Goal: Check status: Check status

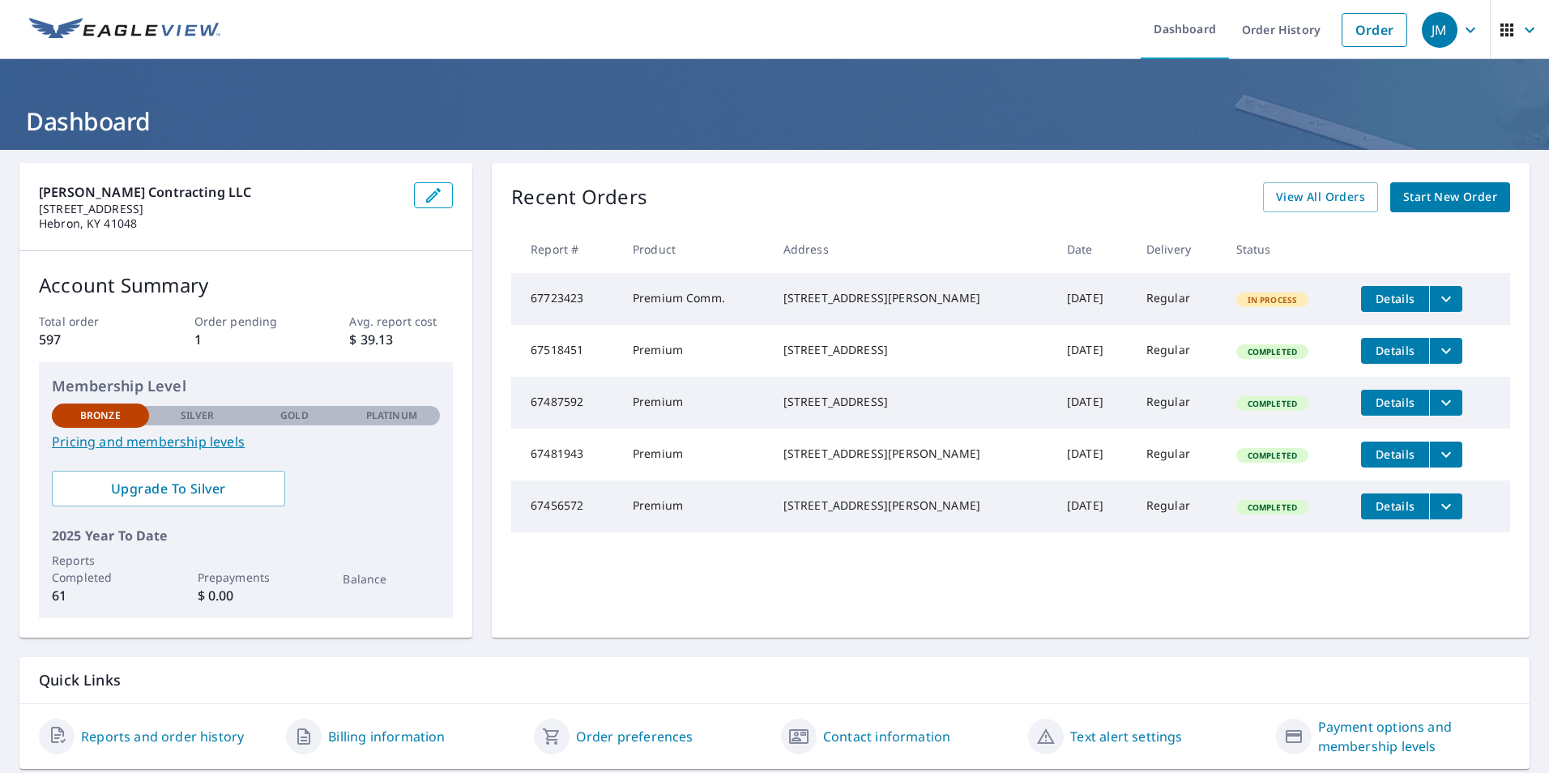
scroll to position [50, 0]
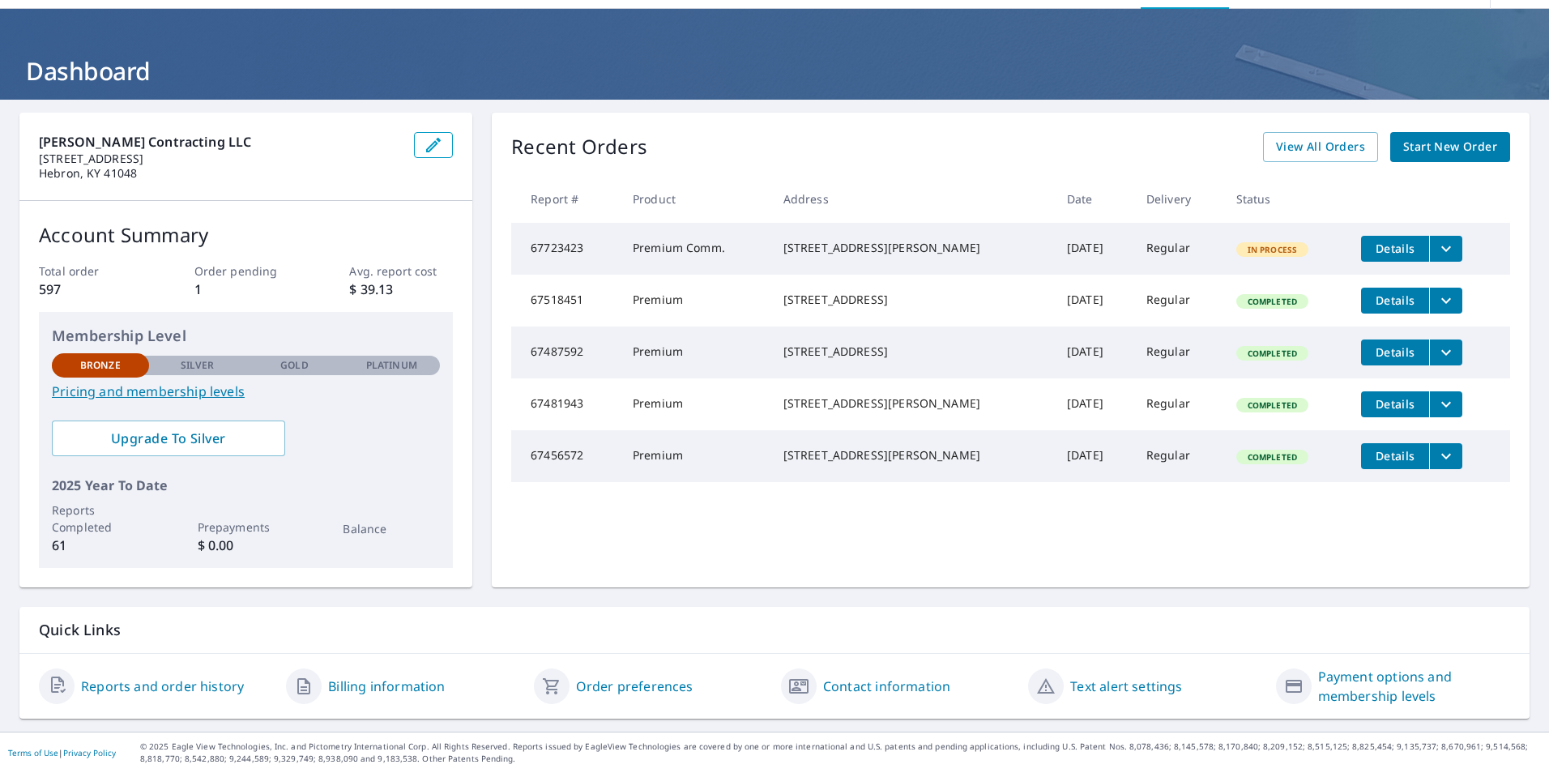
click at [173, 390] on link "Pricing and membership levels" at bounding box center [246, 391] width 388 height 19
click at [192, 390] on link "Pricing and membership levels" at bounding box center [246, 391] width 388 height 19
click at [1320, 154] on span "View All Orders" at bounding box center [1320, 147] width 89 height 20
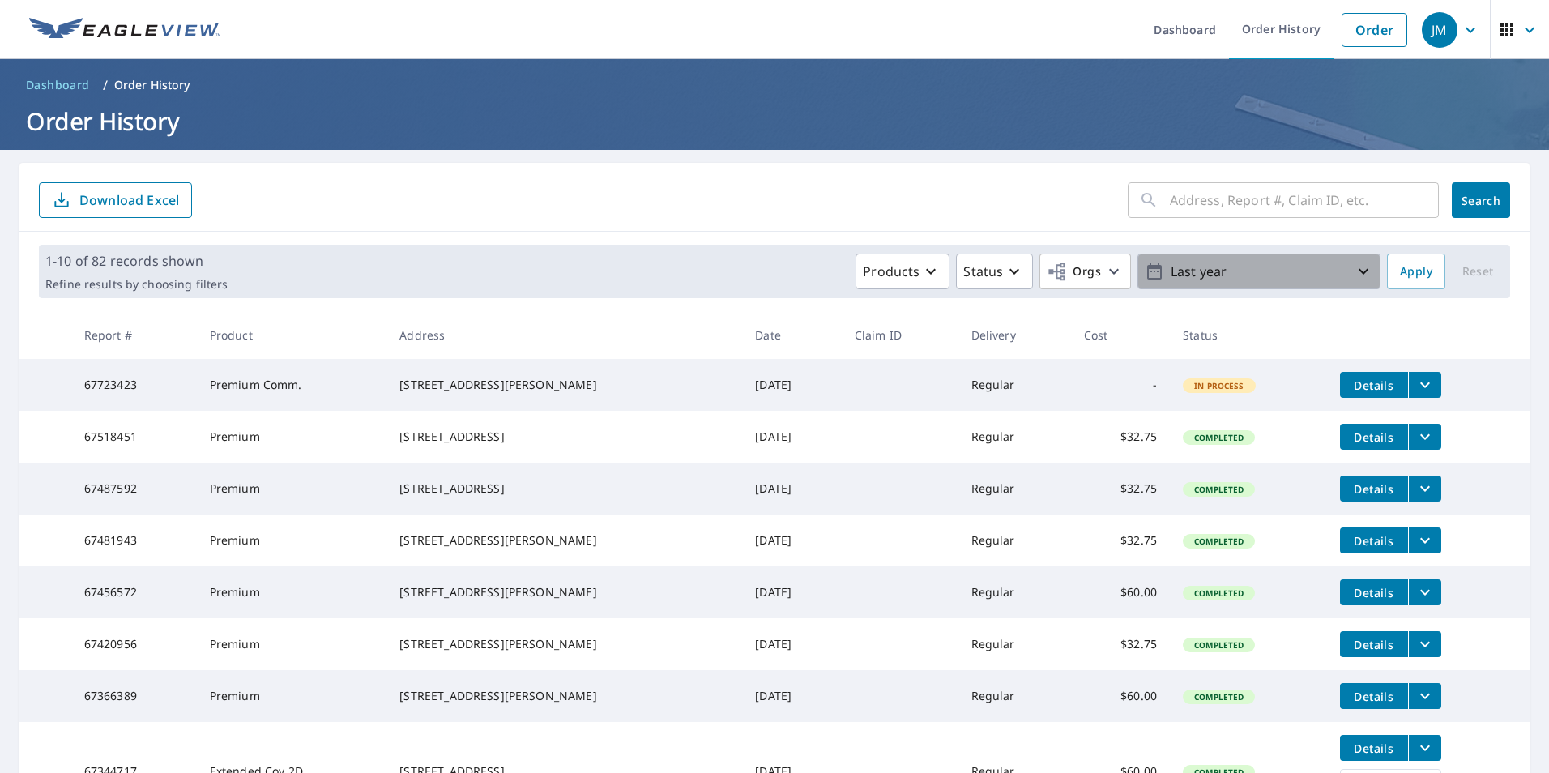
click at [1358, 271] on icon "button" at bounding box center [1363, 271] width 19 height 19
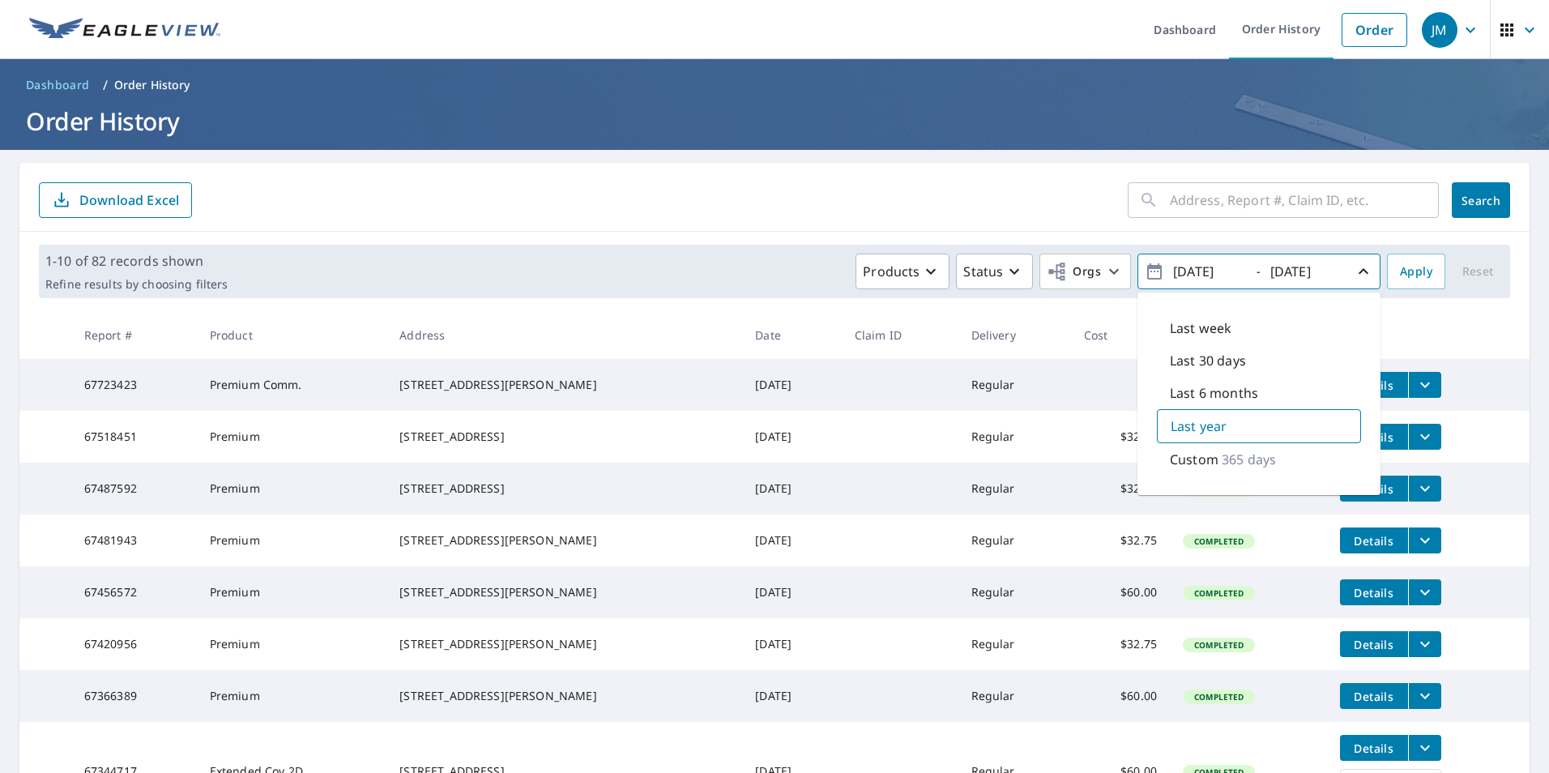
click at [1199, 428] on p "Last year" at bounding box center [1199, 425] width 56 height 19
click at [679, 284] on div "Products Status Orgs [DATE] - [DATE] Last week Last 30 days Last 6 months Last …" at bounding box center [807, 272] width 1146 height 36
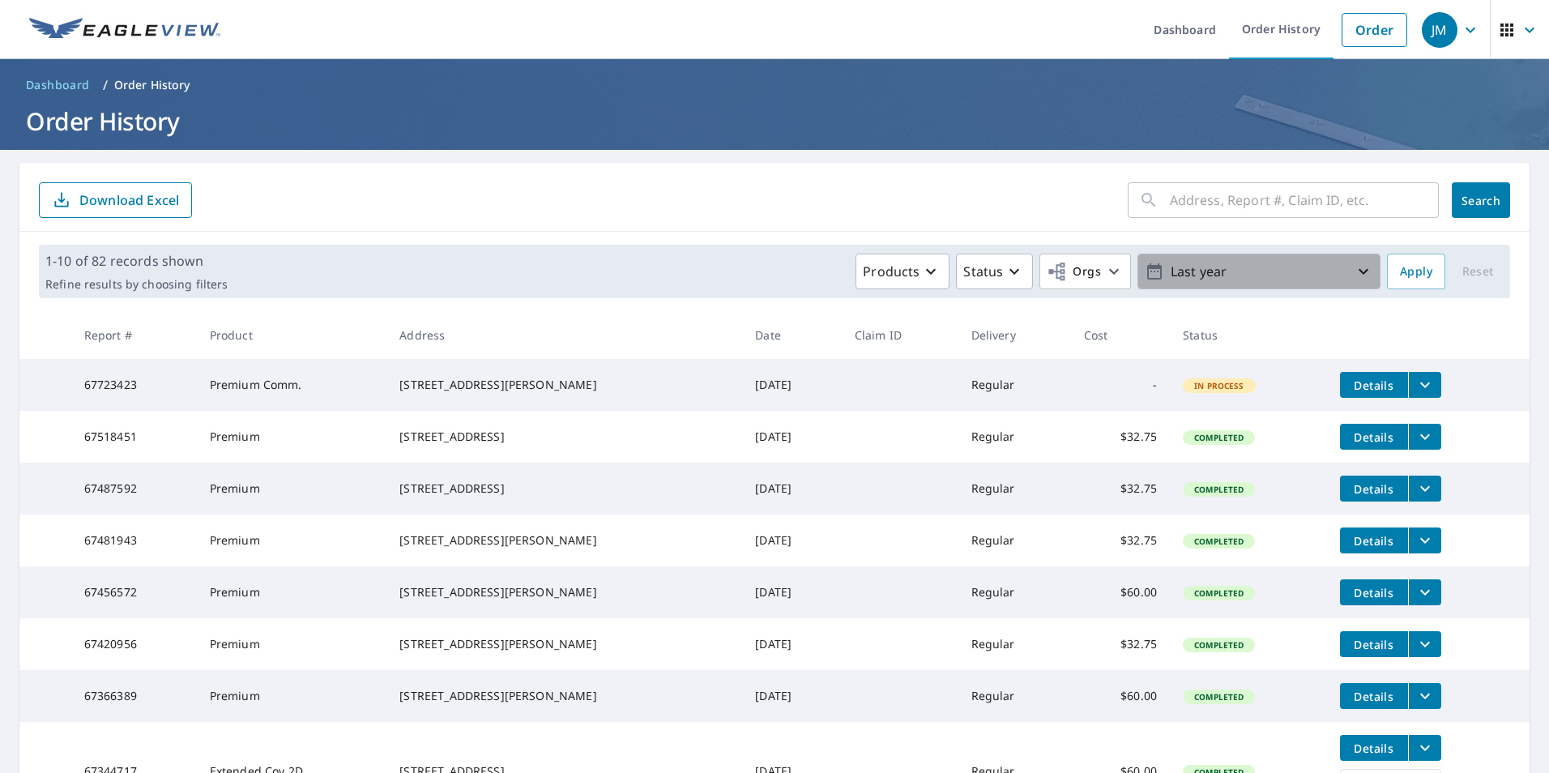
click at [1358, 271] on icon "button" at bounding box center [1363, 272] width 10 height 6
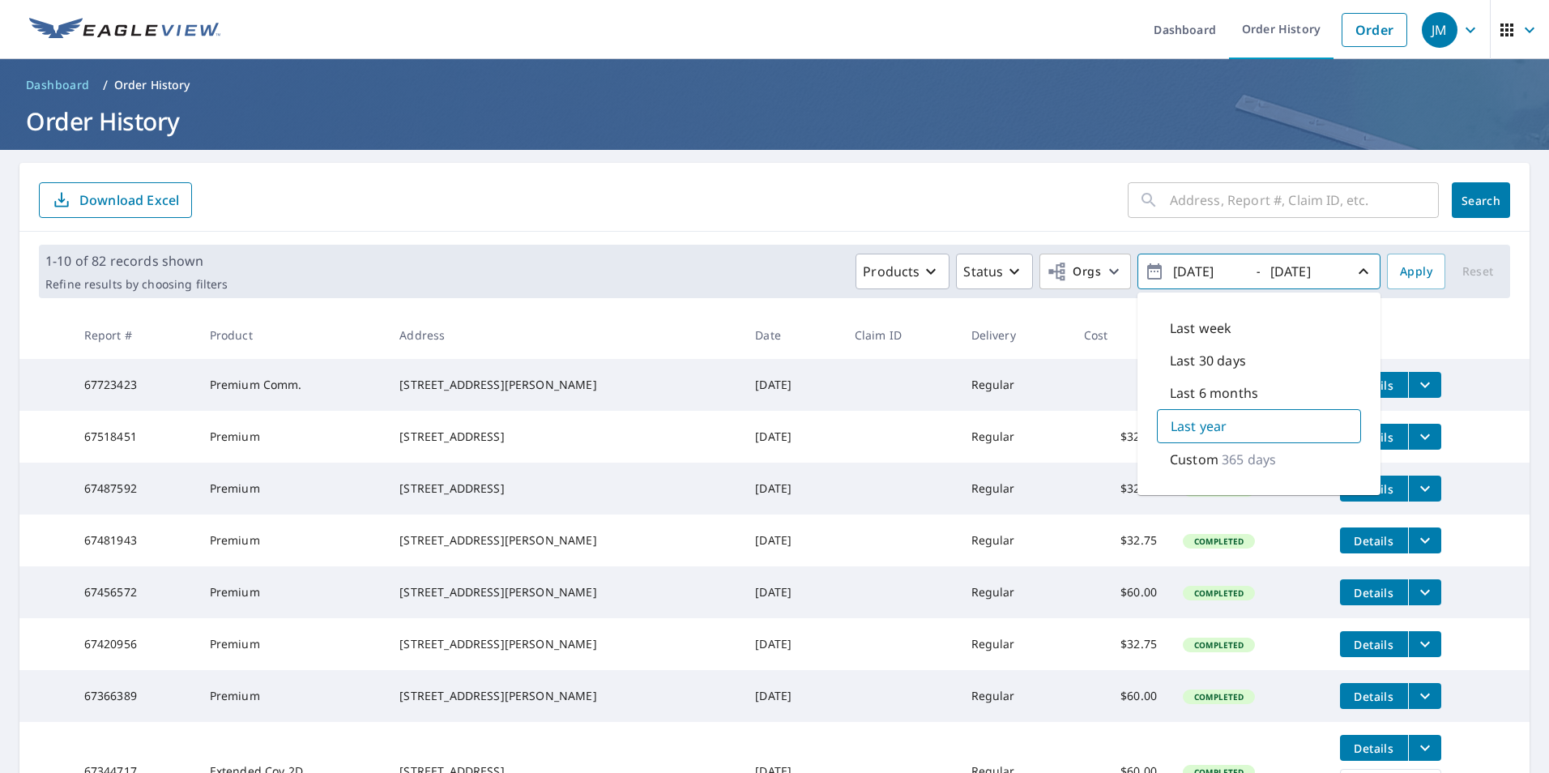
click at [1191, 463] on p "Custom" at bounding box center [1194, 459] width 49 height 19
click at [743, 280] on div "Products Status Orgs [DATE] - [DATE] Last week Last 30 days Last 6 months Last …" at bounding box center [807, 272] width 1146 height 36
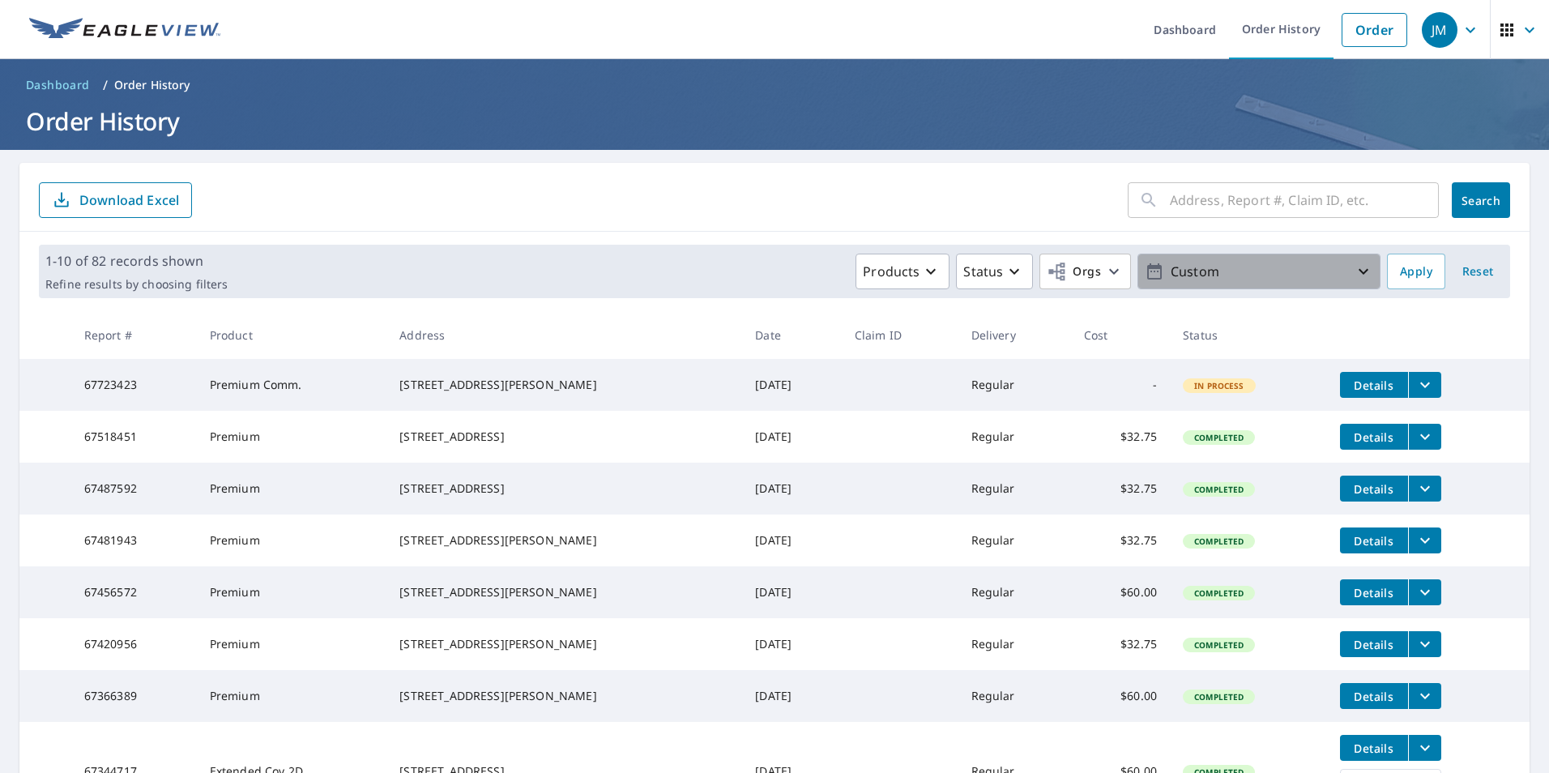
click at [1354, 267] on icon "button" at bounding box center [1363, 271] width 19 height 19
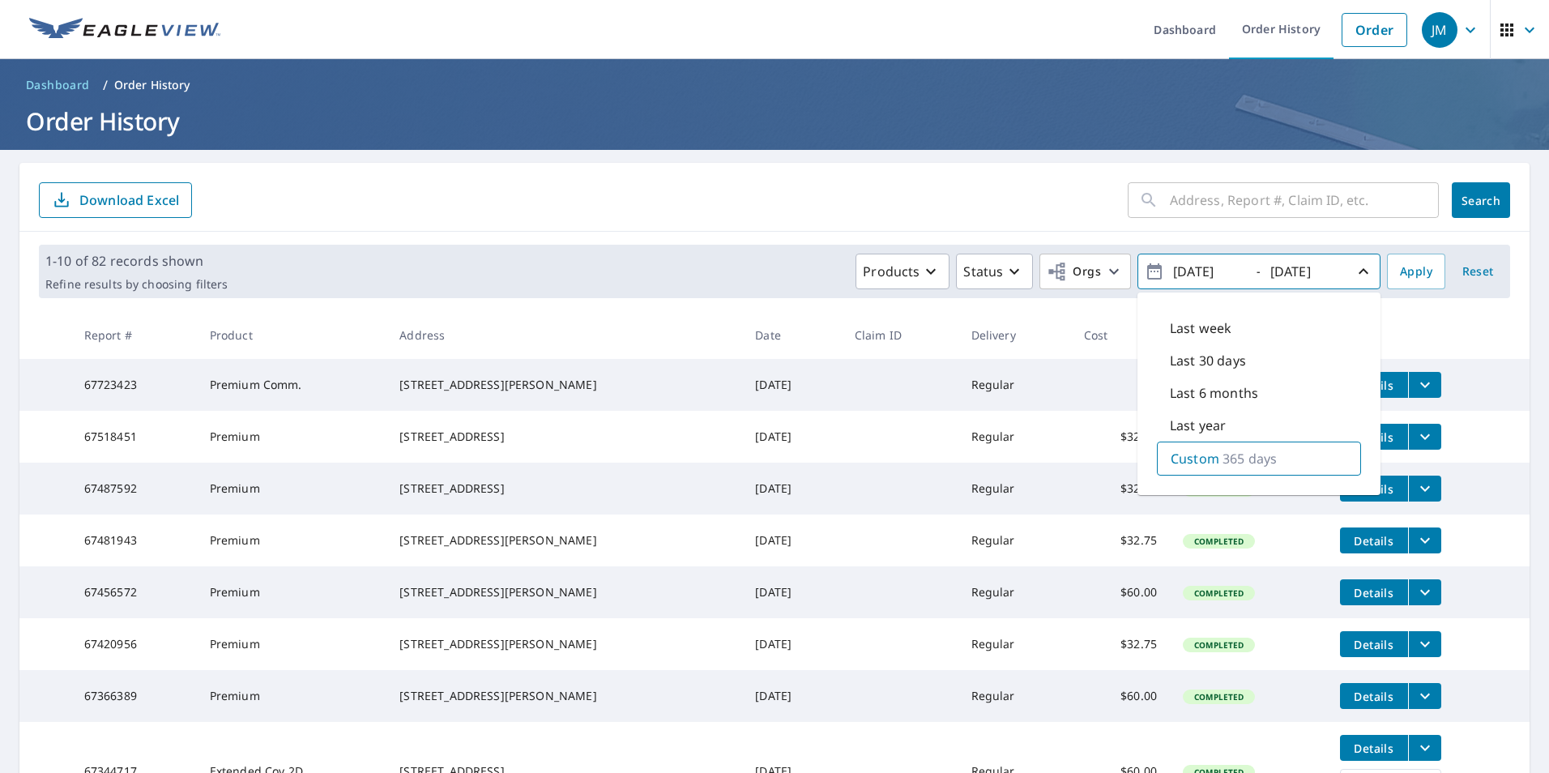
click at [1218, 420] on div "Last year" at bounding box center [1259, 425] width 204 height 32
click at [600, 284] on div "Products Status Orgs [DATE] - [DATE] Last week Last 30 days Last 6 months Last …" at bounding box center [807, 272] width 1146 height 36
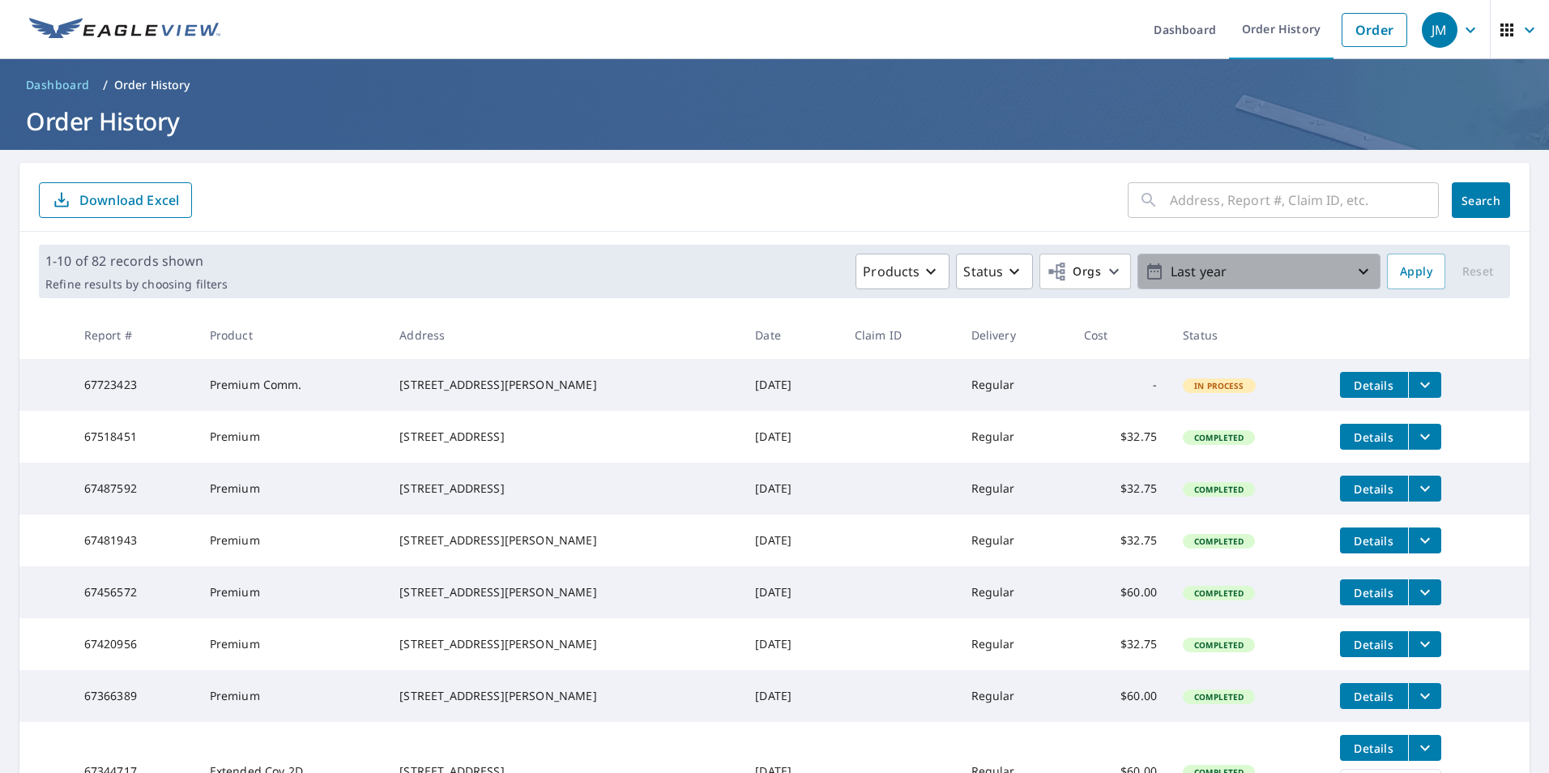
click at [1356, 268] on icon "button" at bounding box center [1363, 271] width 19 height 19
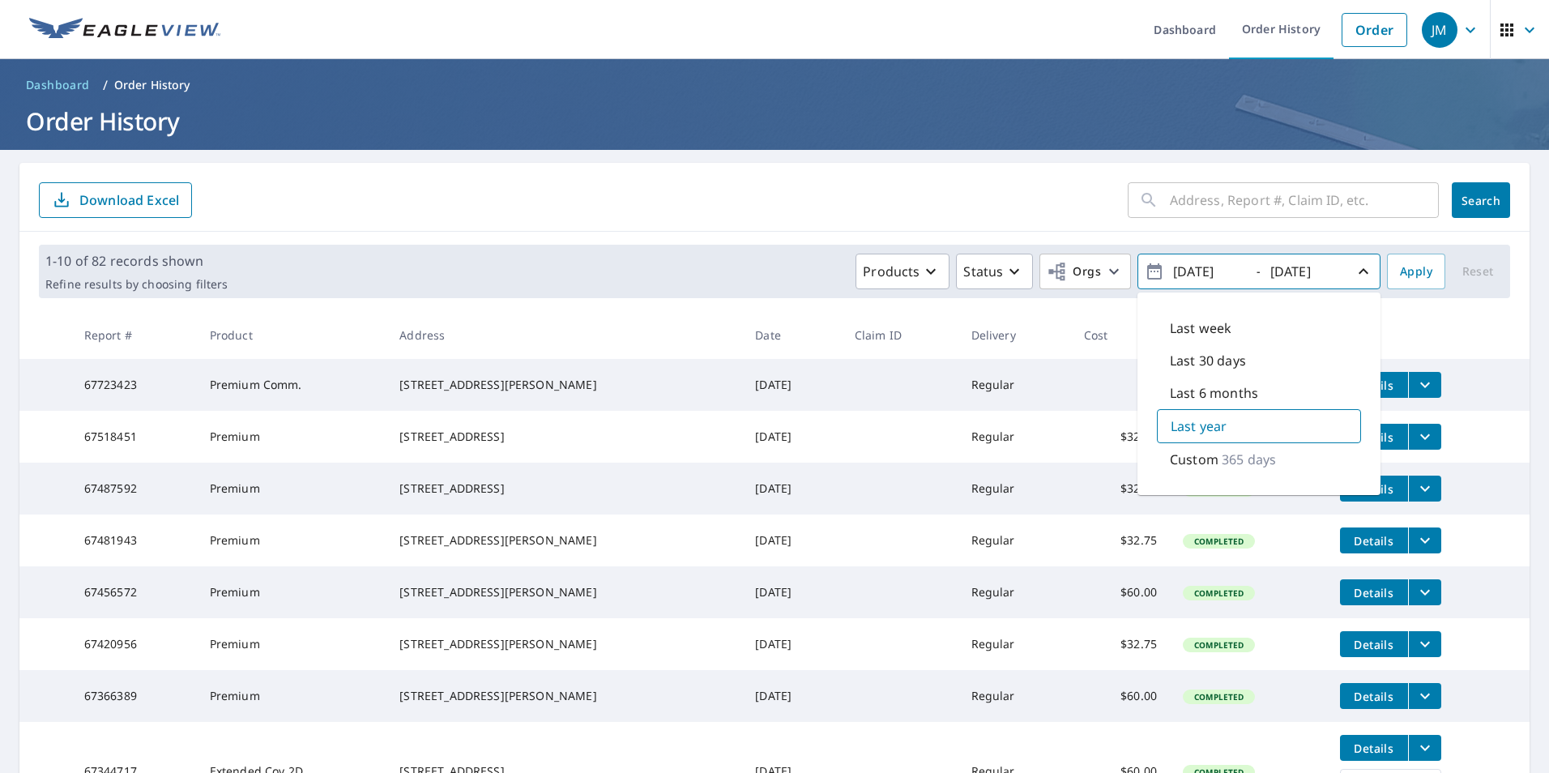
click at [753, 204] on form "​ Search Download Excel" at bounding box center [774, 200] width 1471 height 36
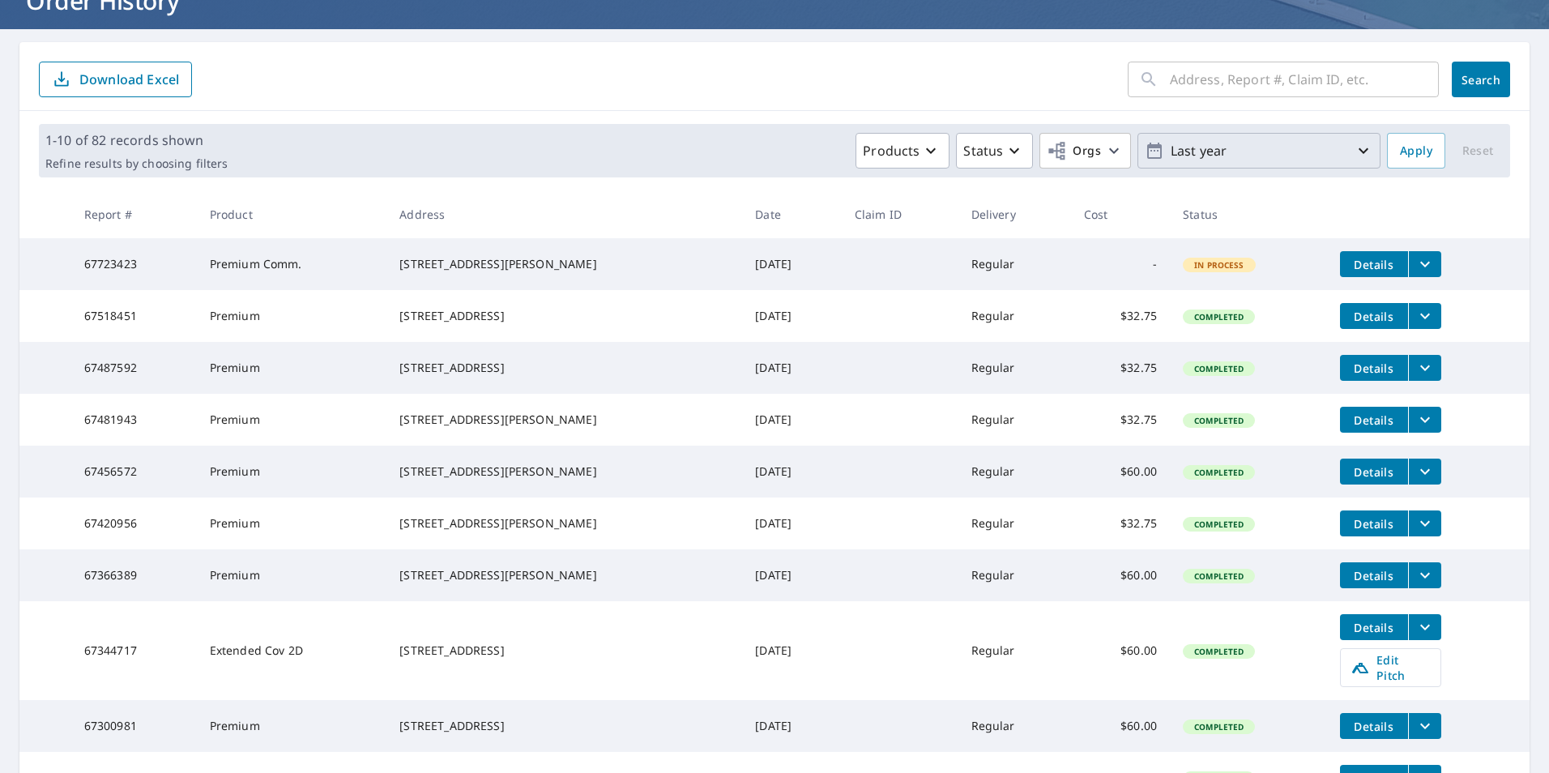
scroll to position [318, 0]
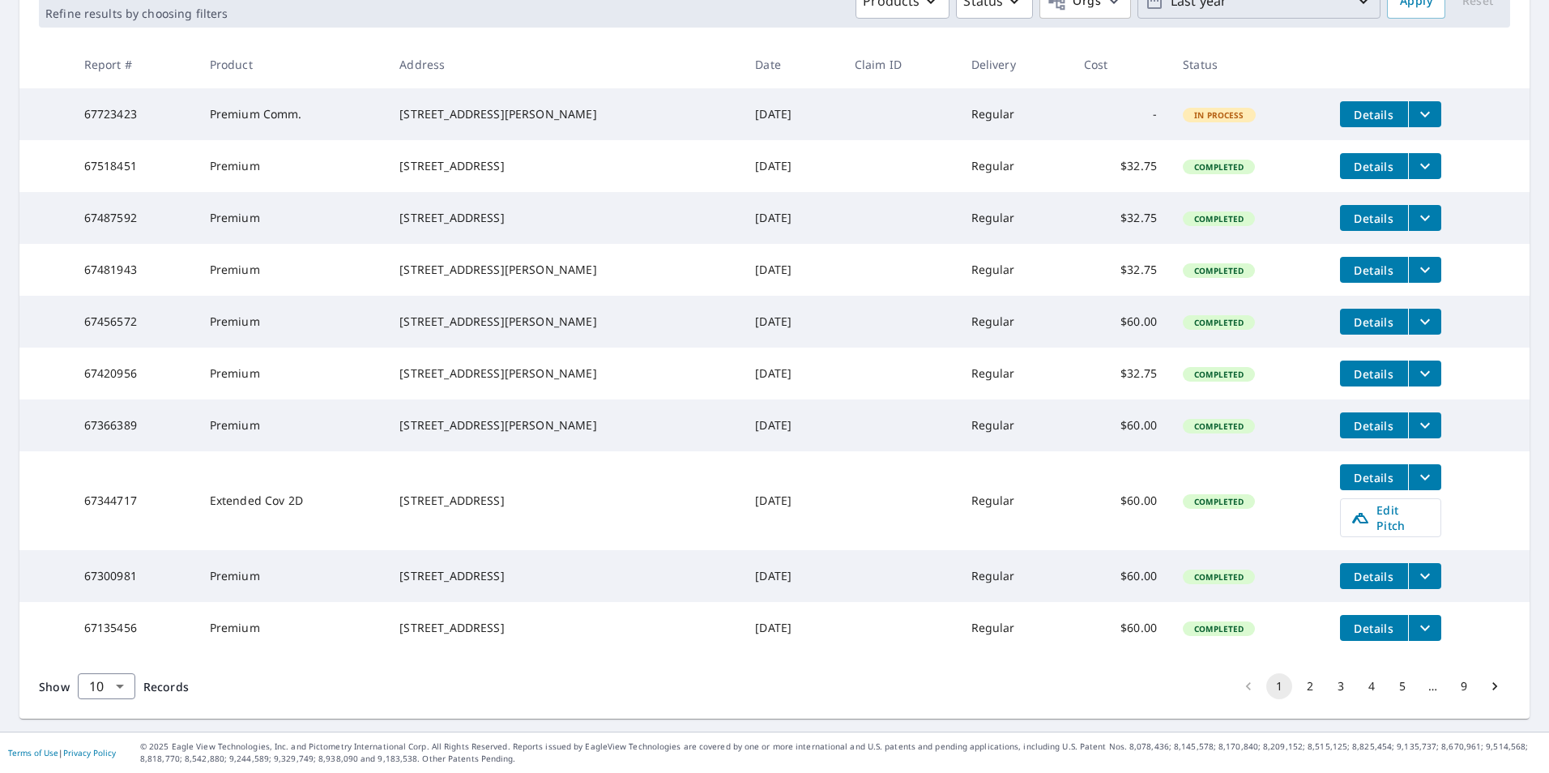
click at [1486, 686] on icon "Go to next page" at bounding box center [1494, 686] width 16 height 16
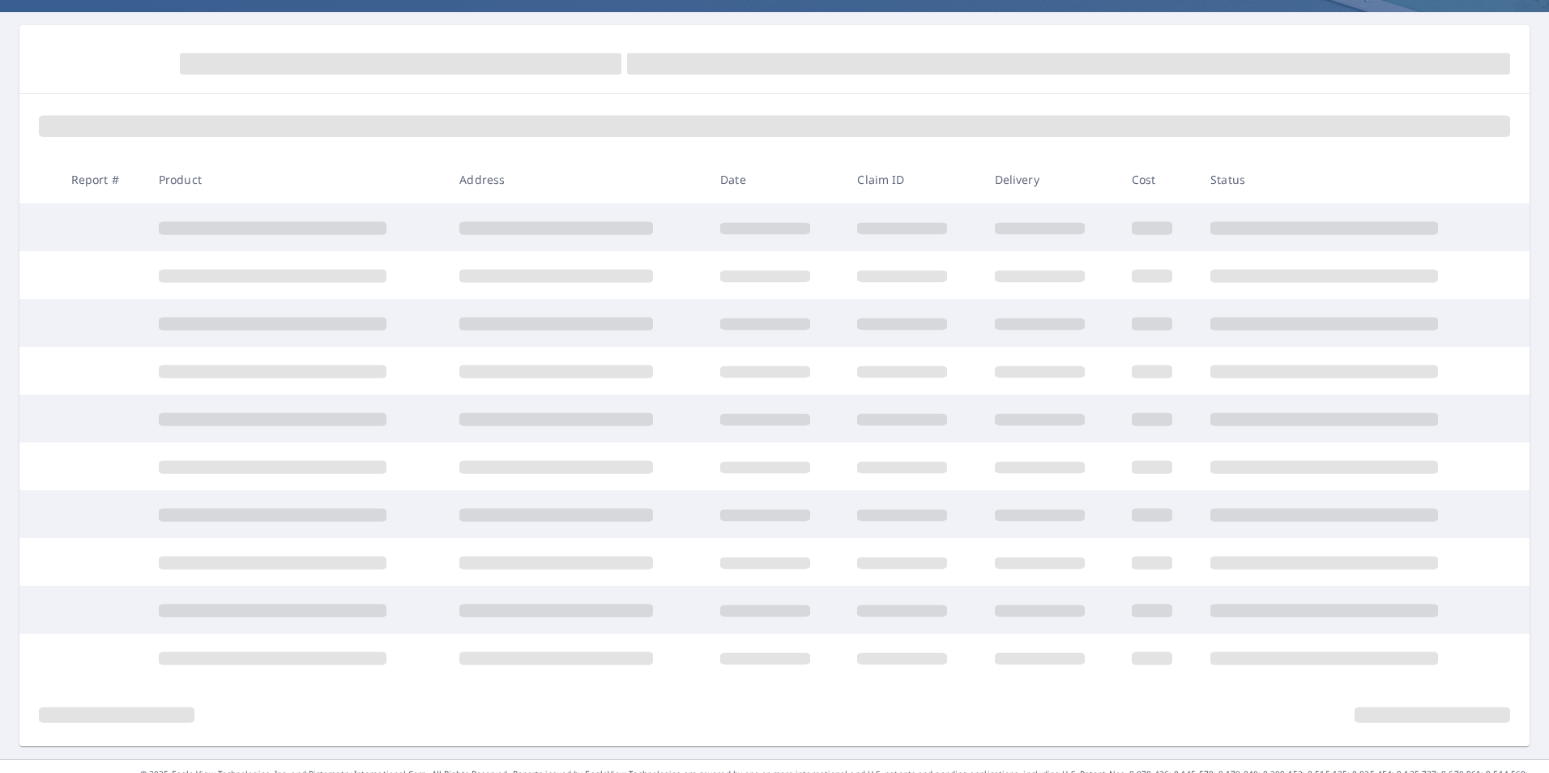
click at [1480, 686] on div "Report # Product Address Date Claim ID Delivery Cost Status" at bounding box center [774, 385] width 1510 height 721
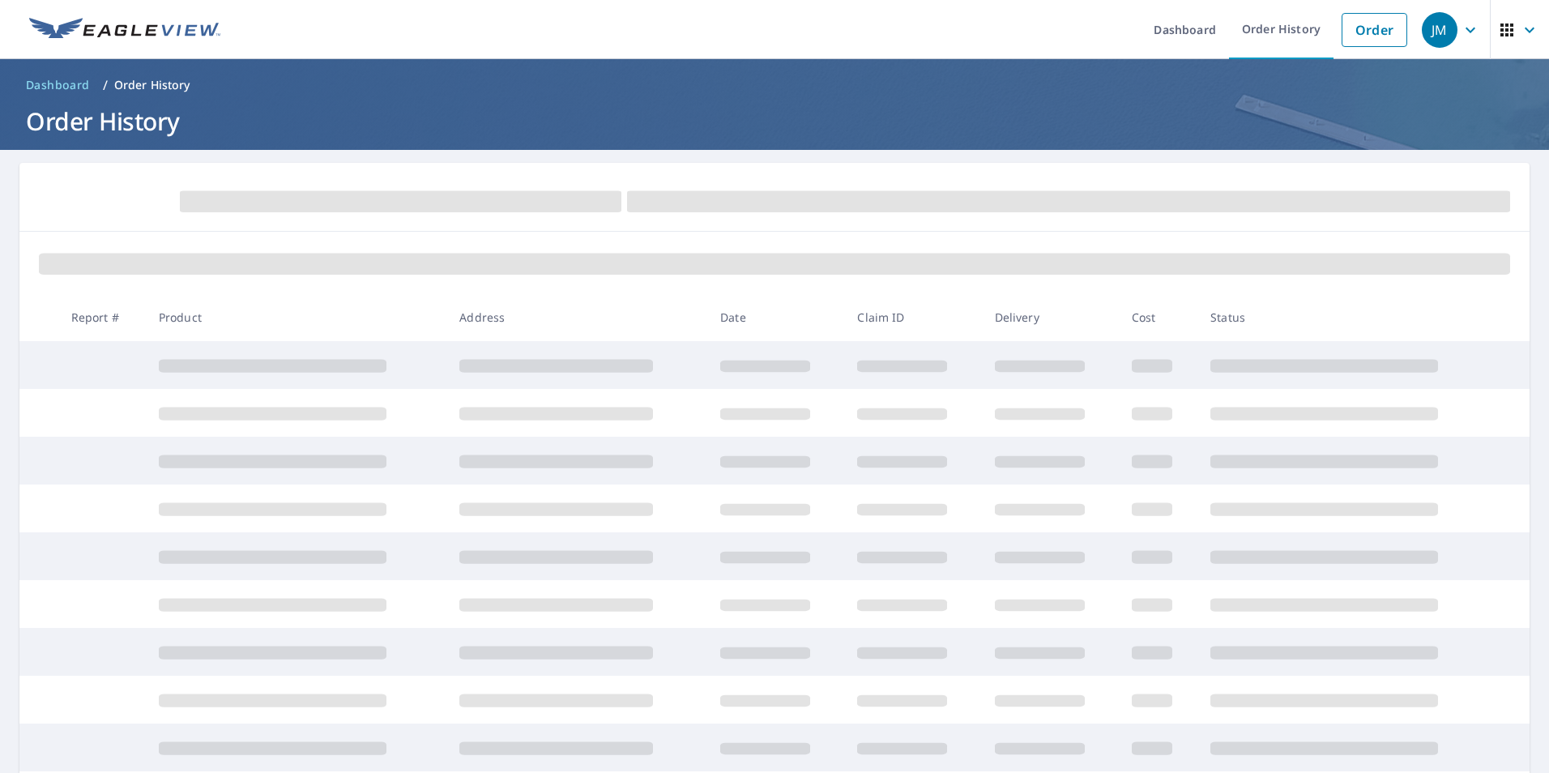
click at [1480, 686] on td at bounding box center [1347, 700] width 301 height 48
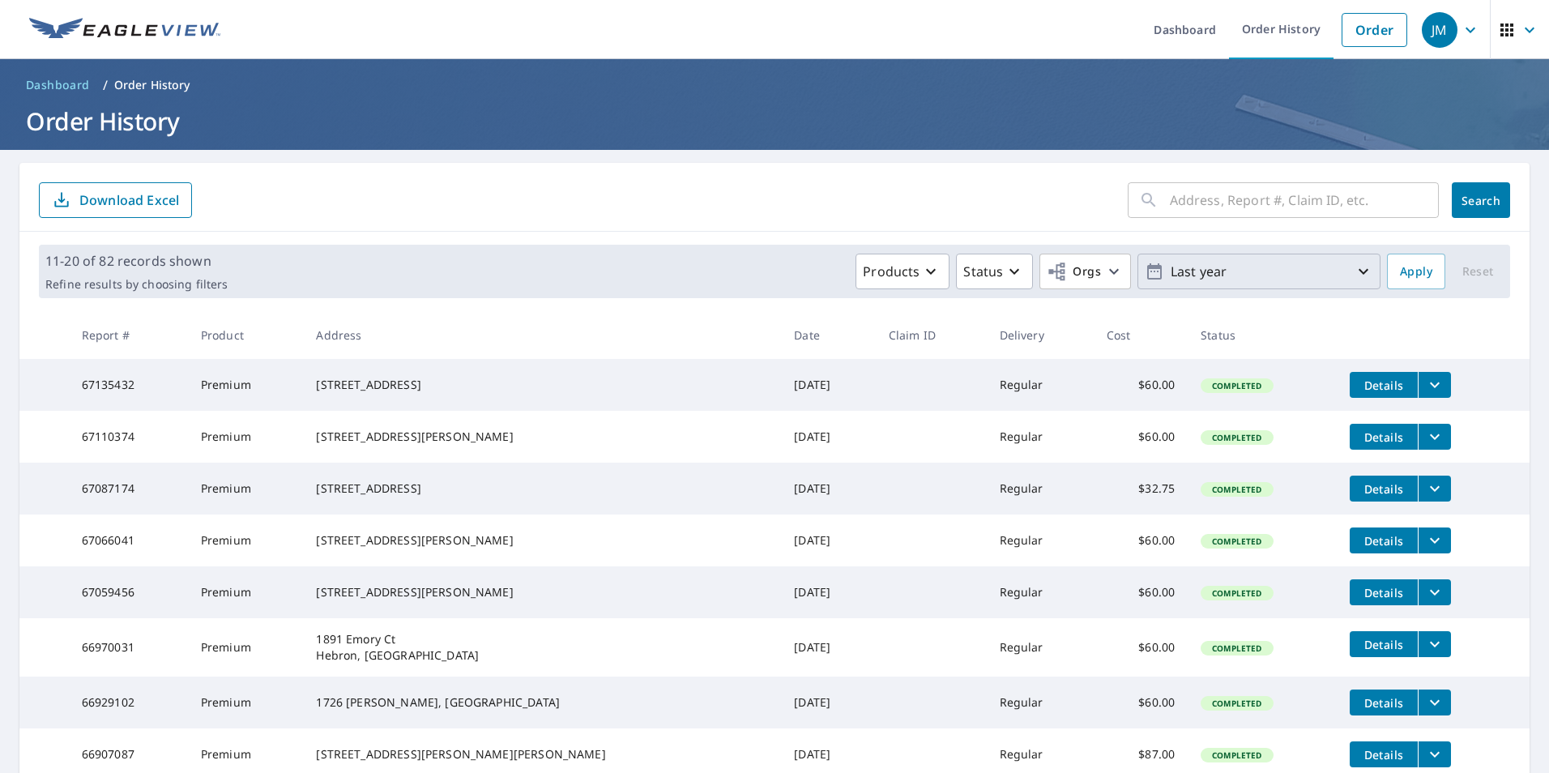
click at [1354, 275] on icon "button" at bounding box center [1363, 271] width 19 height 19
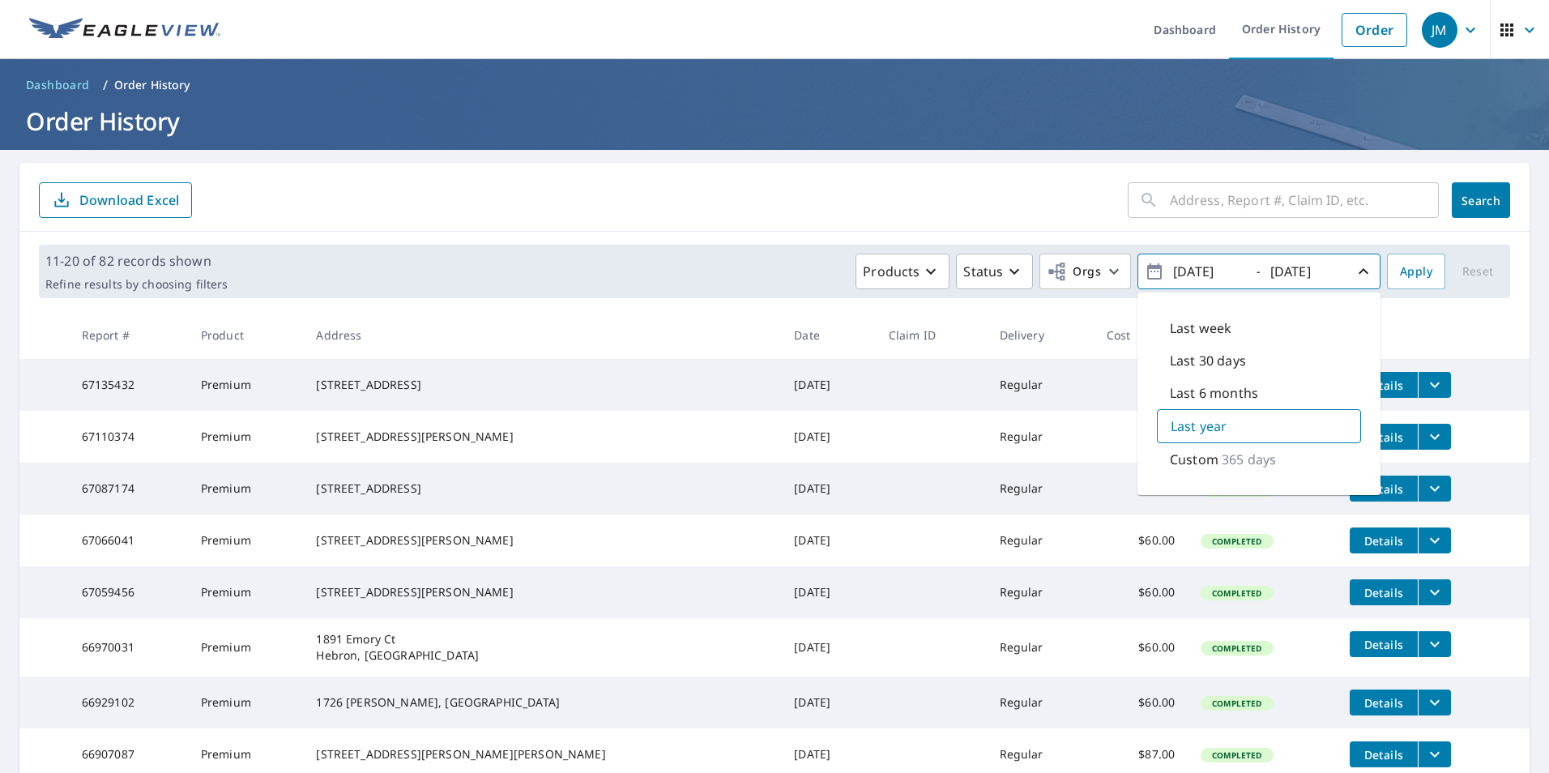
click at [605, 269] on div "Products Status Orgs [DATE] - [DATE] Last week Last 30 days Last 6 months Last …" at bounding box center [807, 272] width 1146 height 36
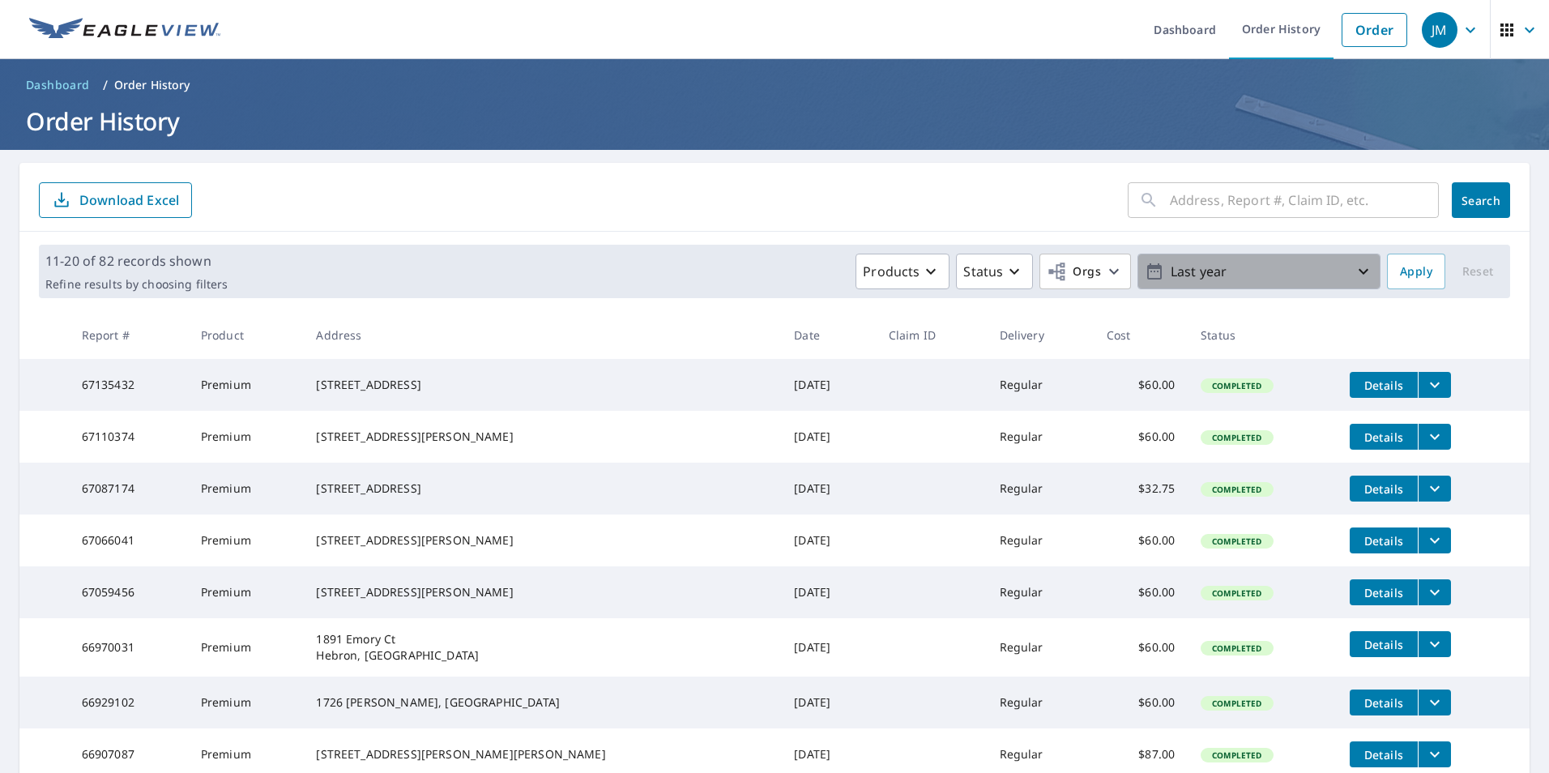
click at [1354, 271] on icon "button" at bounding box center [1363, 271] width 19 height 19
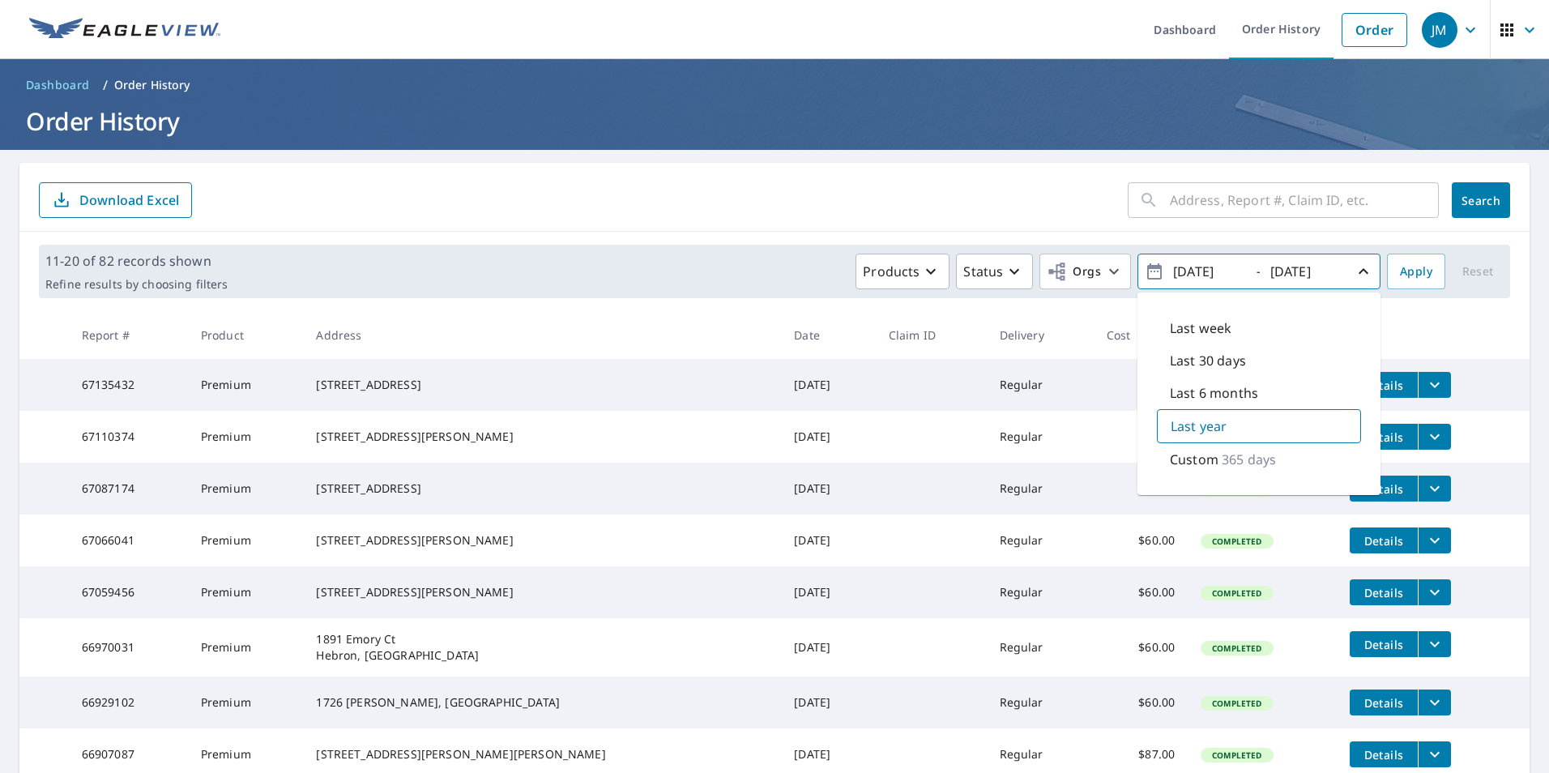
click at [1222, 467] on p "365 days" at bounding box center [1249, 459] width 54 height 19
click at [1232, 458] on p "365 days" at bounding box center [1249, 458] width 54 height 19
click at [1222, 459] on p "365 days" at bounding box center [1249, 458] width 54 height 19
click at [1177, 461] on p "Custom" at bounding box center [1195, 458] width 49 height 19
click at [689, 281] on div "Products Status Orgs [DATE] - [DATE] Last week Last 30 days Last 6 months Last …" at bounding box center [807, 272] width 1146 height 36
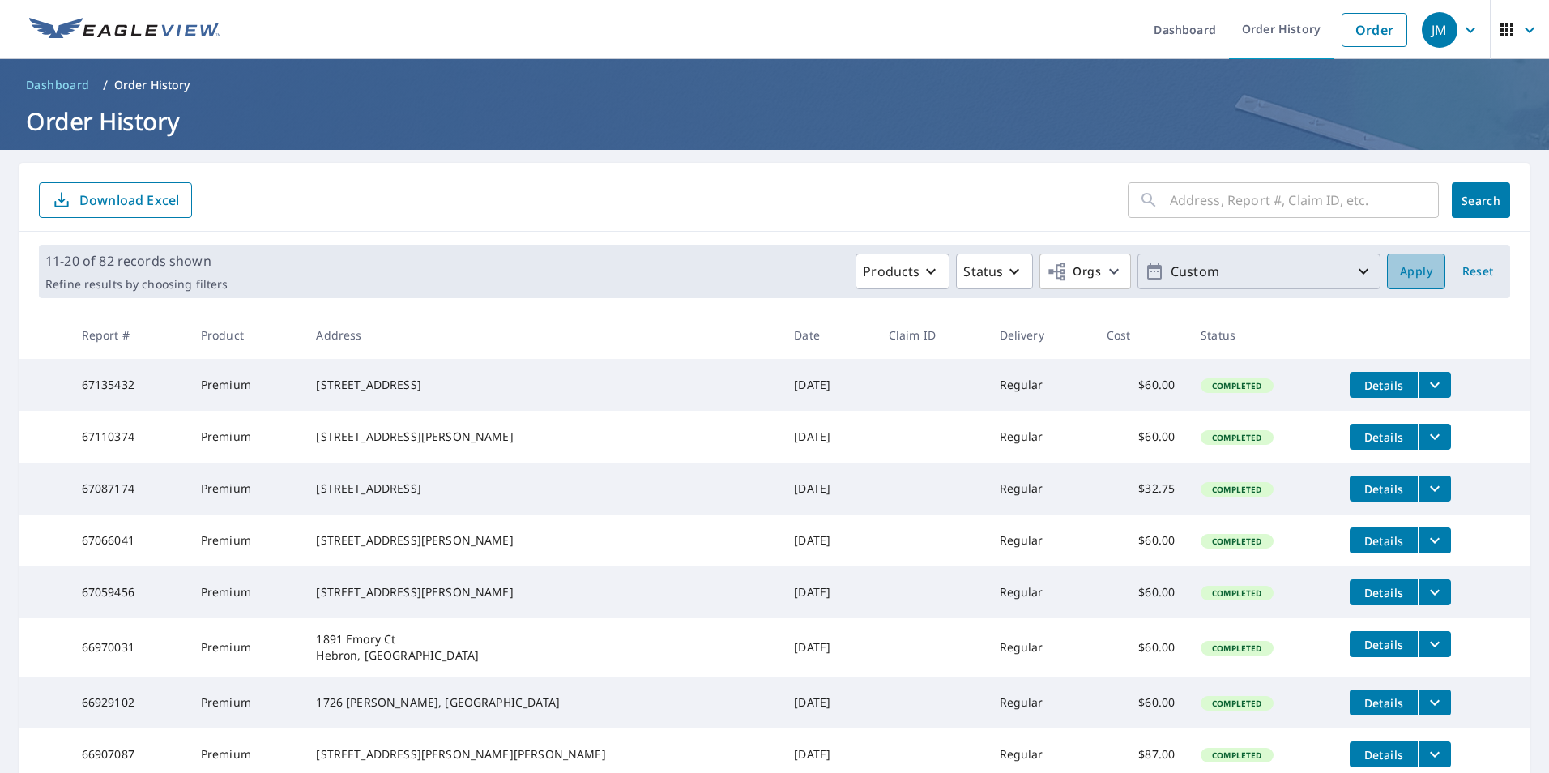
click at [1407, 272] on span "Apply" at bounding box center [1416, 272] width 32 height 20
click at [1356, 267] on icon "button" at bounding box center [1363, 271] width 19 height 19
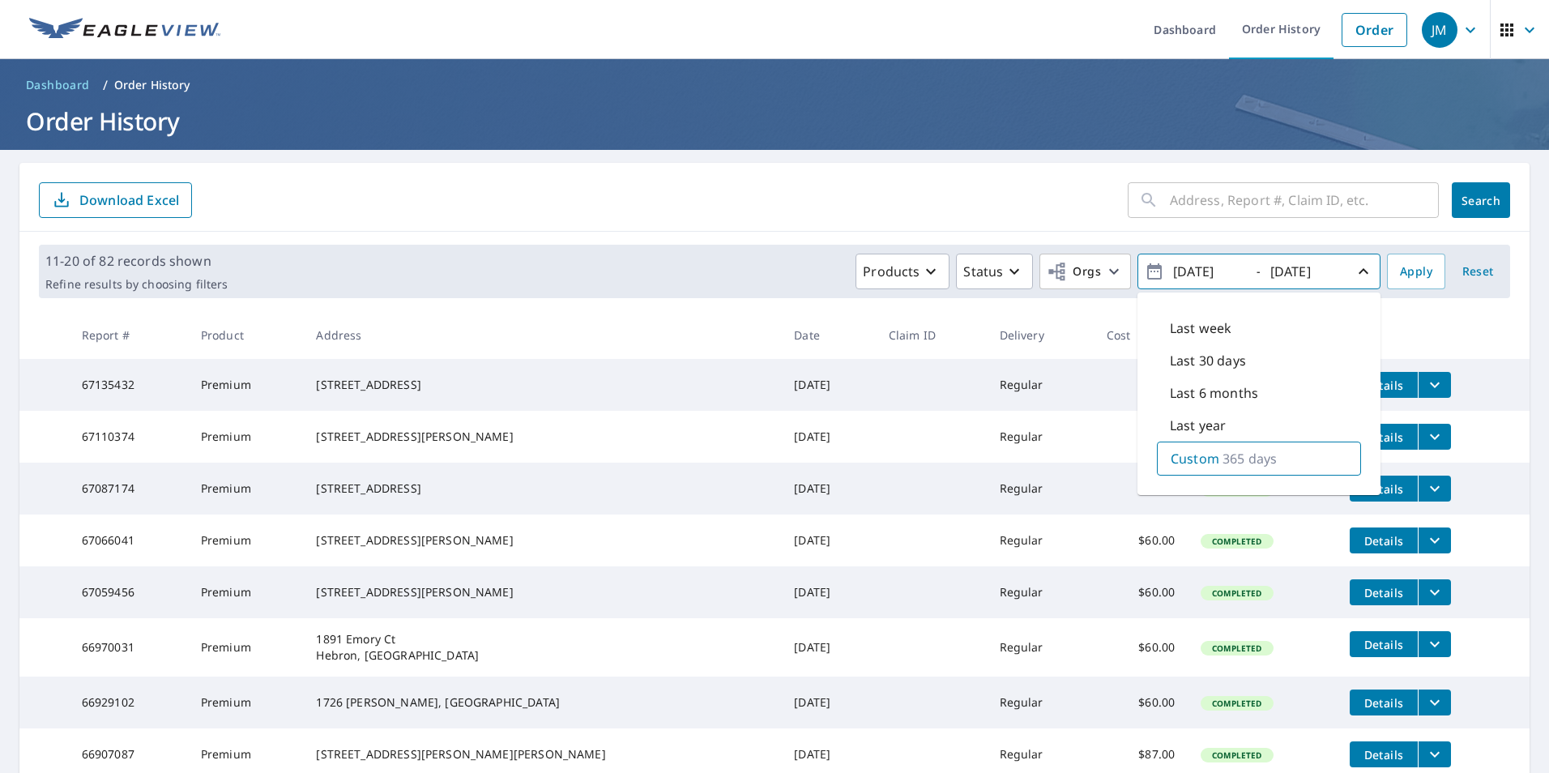
click at [1209, 431] on p "Last year" at bounding box center [1198, 425] width 56 height 19
click at [748, 267] on div "Products Status Orgs [DATE] - [DATE] Last week Last 30 days Last 6 months Last …" at bounding box center [807, 272] width 1146 height 36
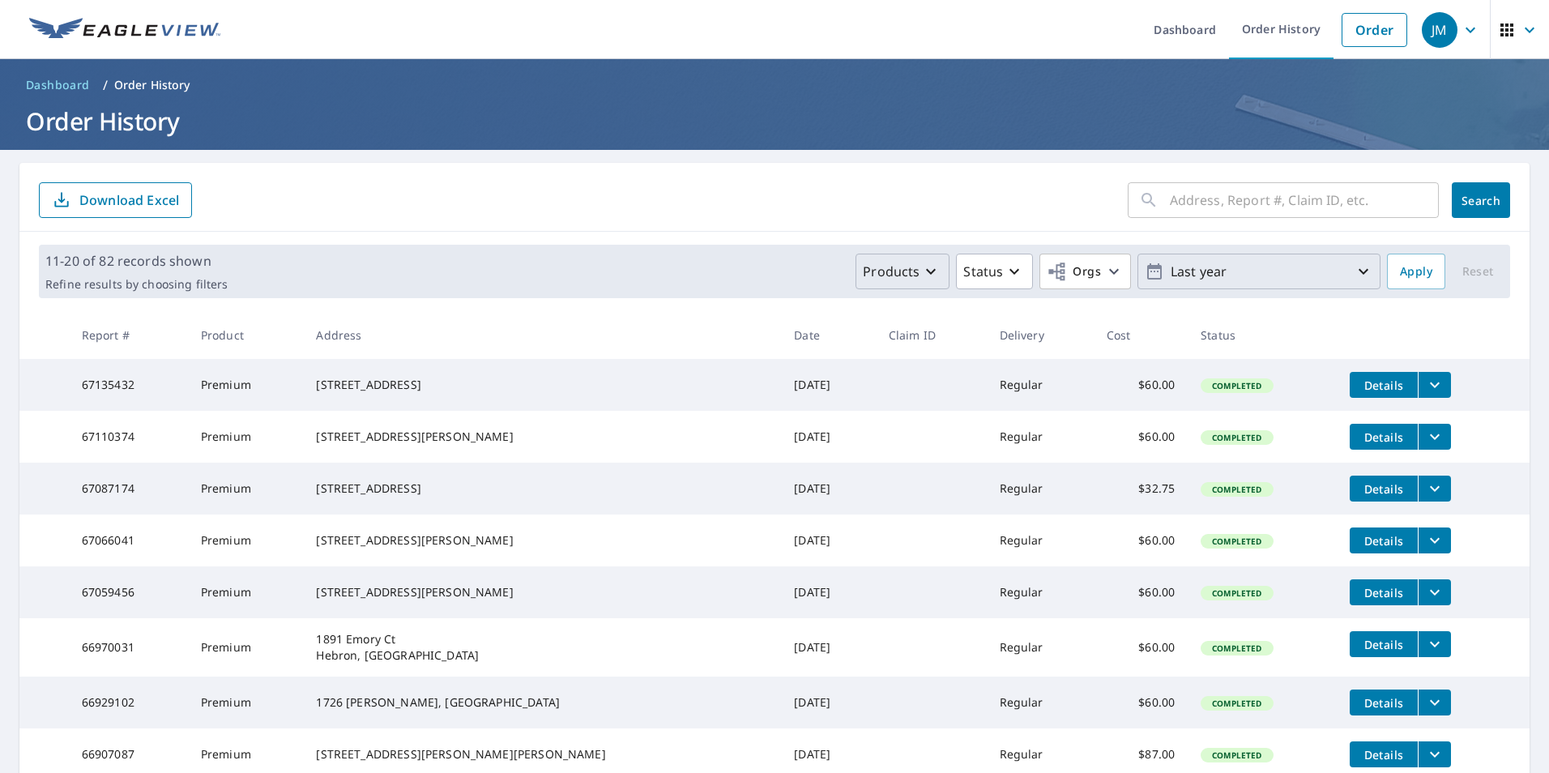
click at [926, 272] on icon "button" at bounding box center [931, 272] width 10 height 6
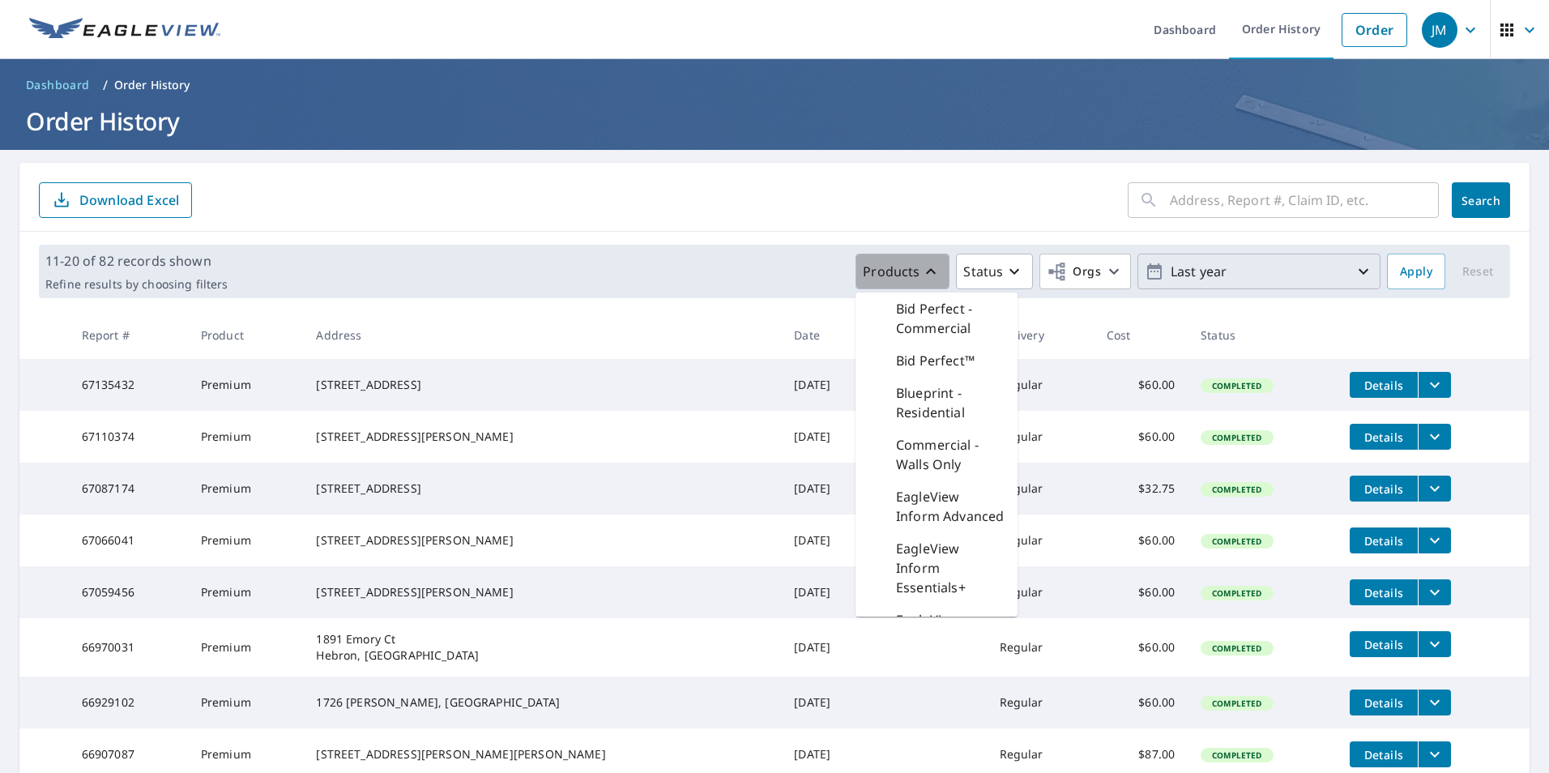
click at [926, 271] on icon "button" at bounding box center [931, 271] width 10 height 6
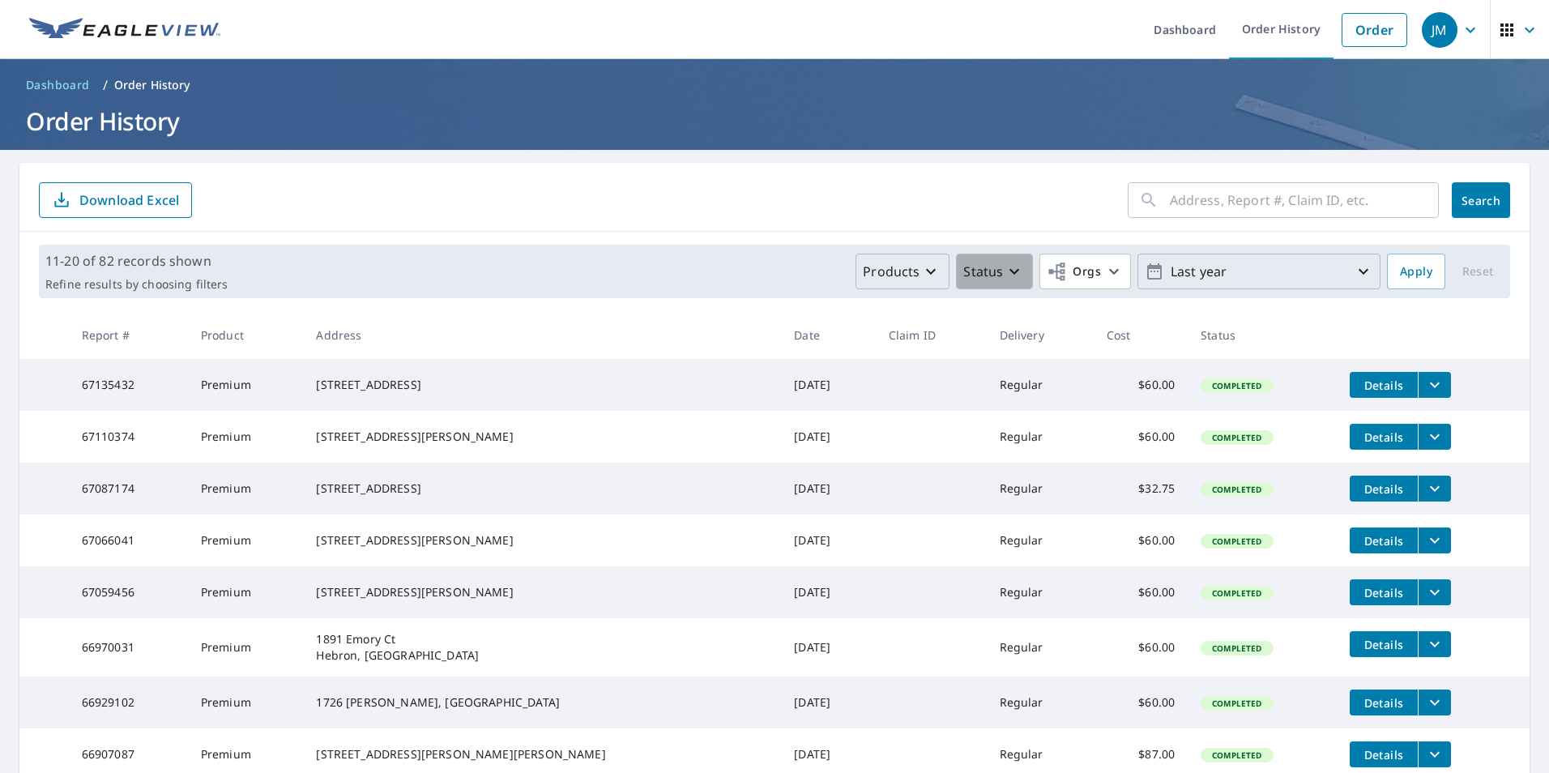
click at [1006, 267] on icon "button" at bounding box center [1013, 271] width 19 height 19
click at [1104, 274] on icon "button" at bounding box center [1113, 271] width 19 height 19
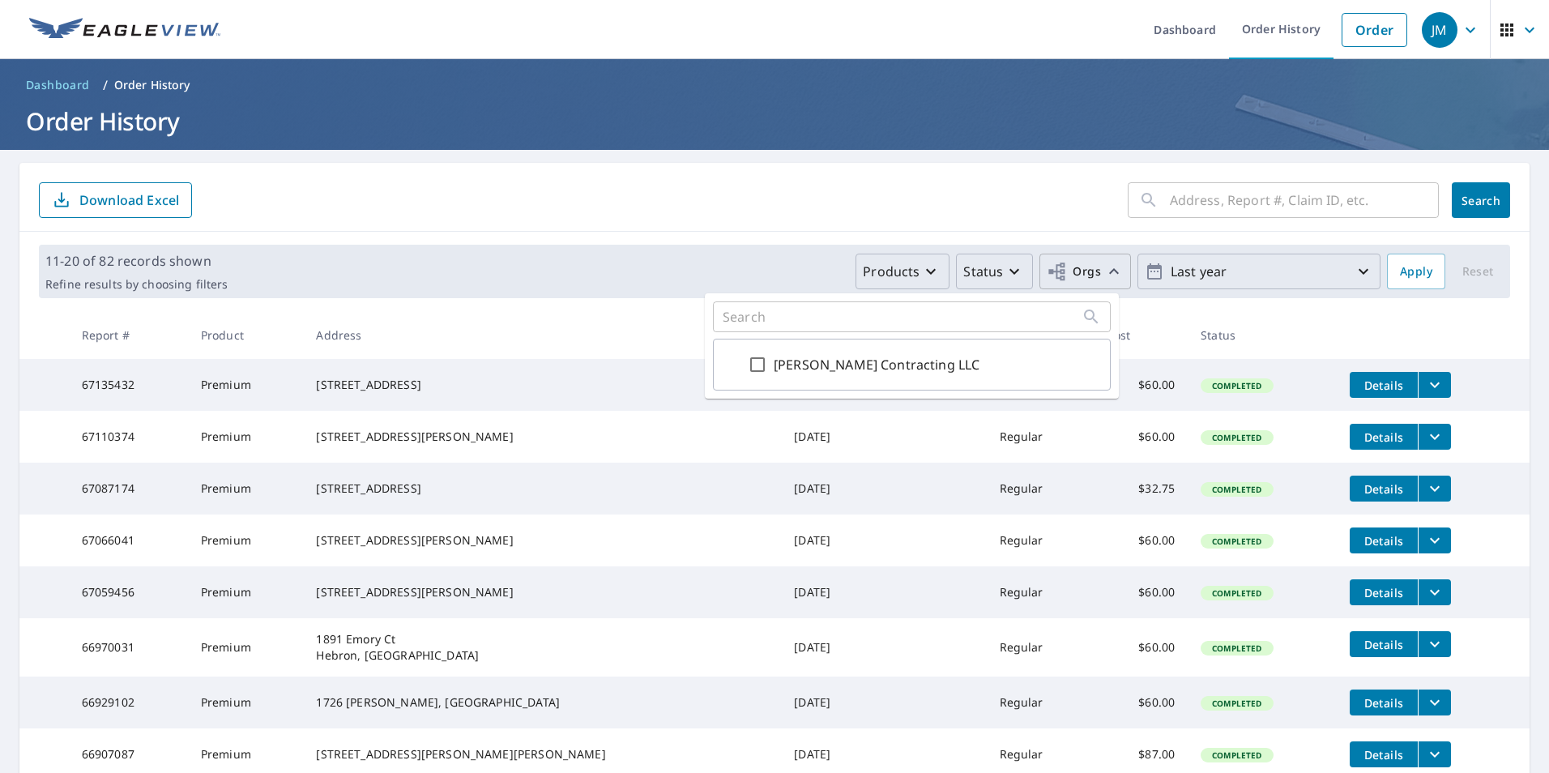
click at [1109, 274] on icon "button" at bounding box center [1114, 271] width 10 height 6
click at [789, 271] on div "Products Status Orgs Last year" at bounding box center [807, 272] width 1146 height 36
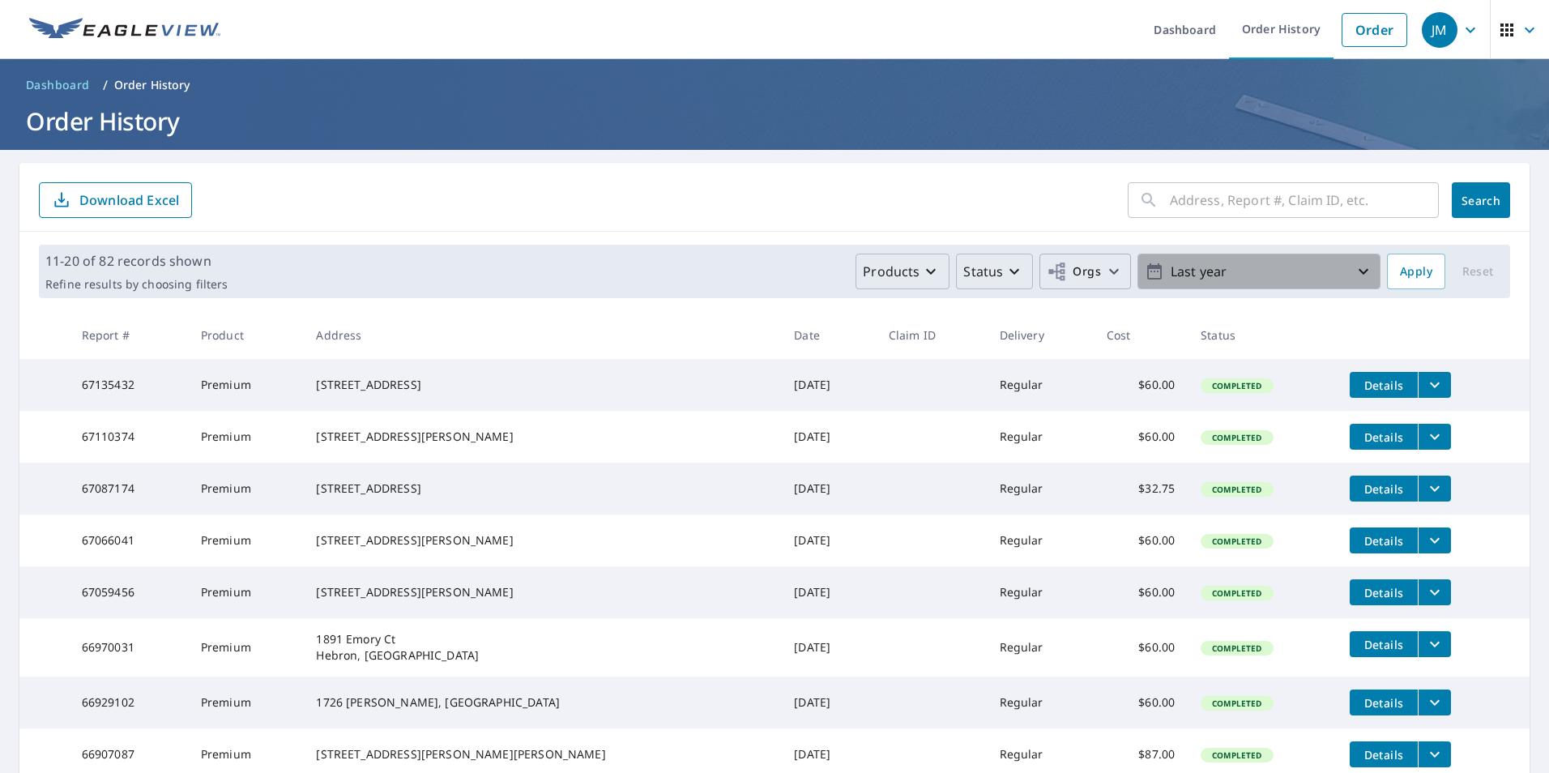
click at [1354, 271] on icon "button" at bounding box center [1363, 271] width 19 height 19
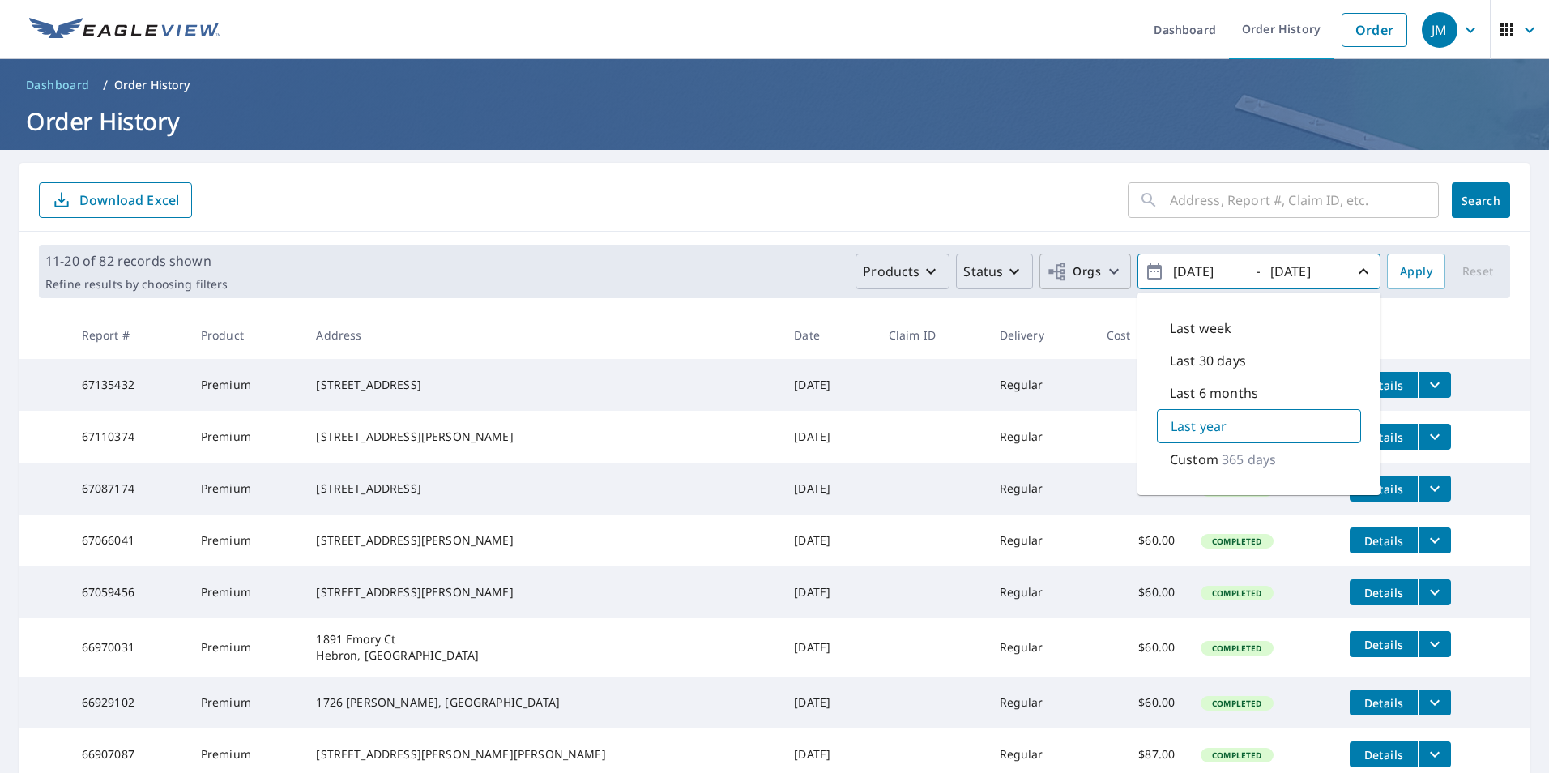
click at [1226, 460] on p "365 days" at bounding box center [1249, 459] width 54 height 19
click at [693, 267] on div "Products Status Orgs [DATE] - [DATE] Last week Last 30 days Last 6 months Last …" at bounding box center [807, 272] width 1146 height 36
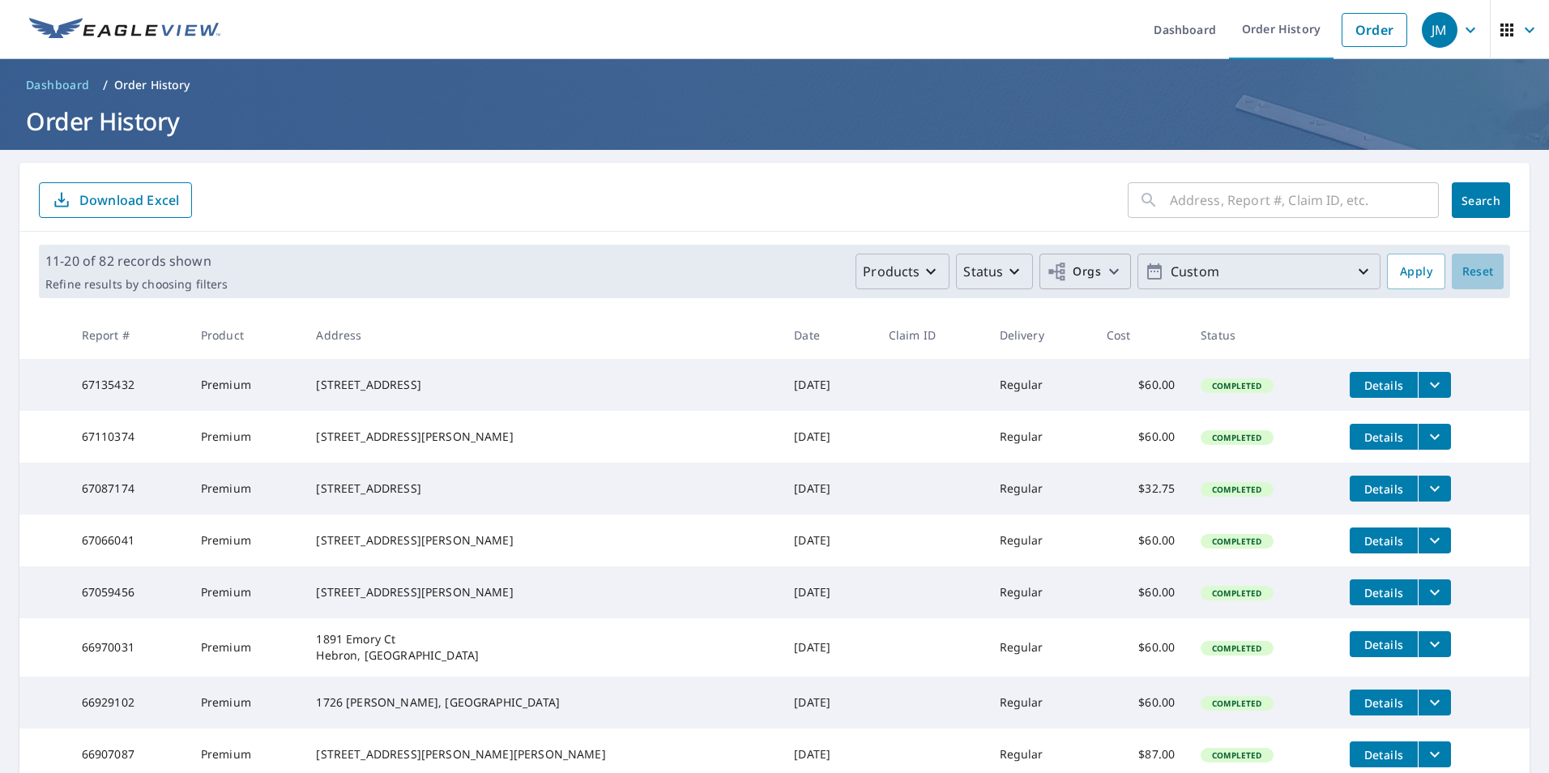
click at [1465, 270] on span "Reset" at bounding box center [1477, 272] width 39 height 20
click at [1354, 271] on icon "button" at bounding box center [1363, 271] width 19 height 19
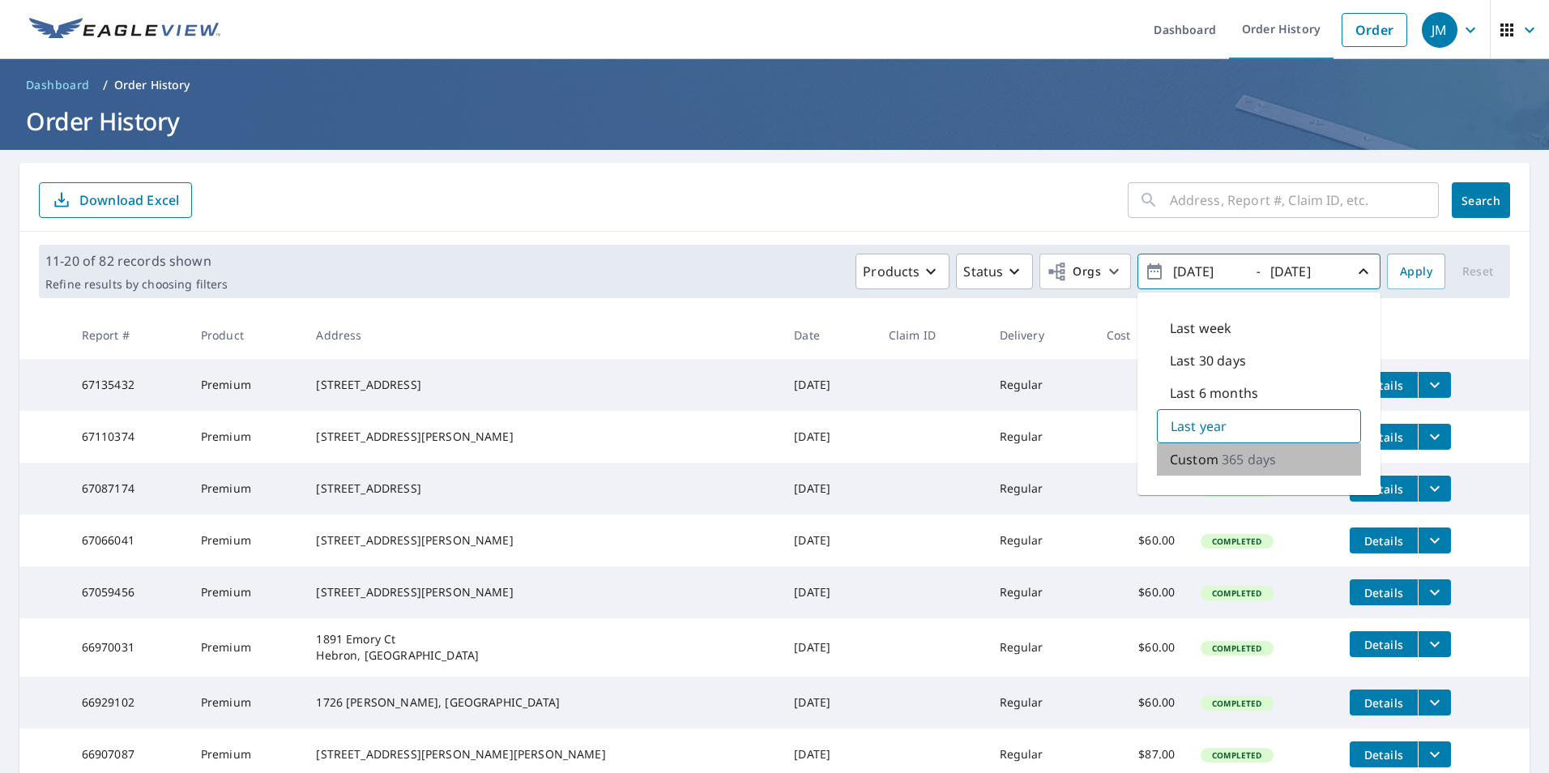
click at [1222, 457] on p "365 days" at bounding box center [1249, 459] width 54 height 19
